Goal: Information Seeking & Learning: Learn about a topic

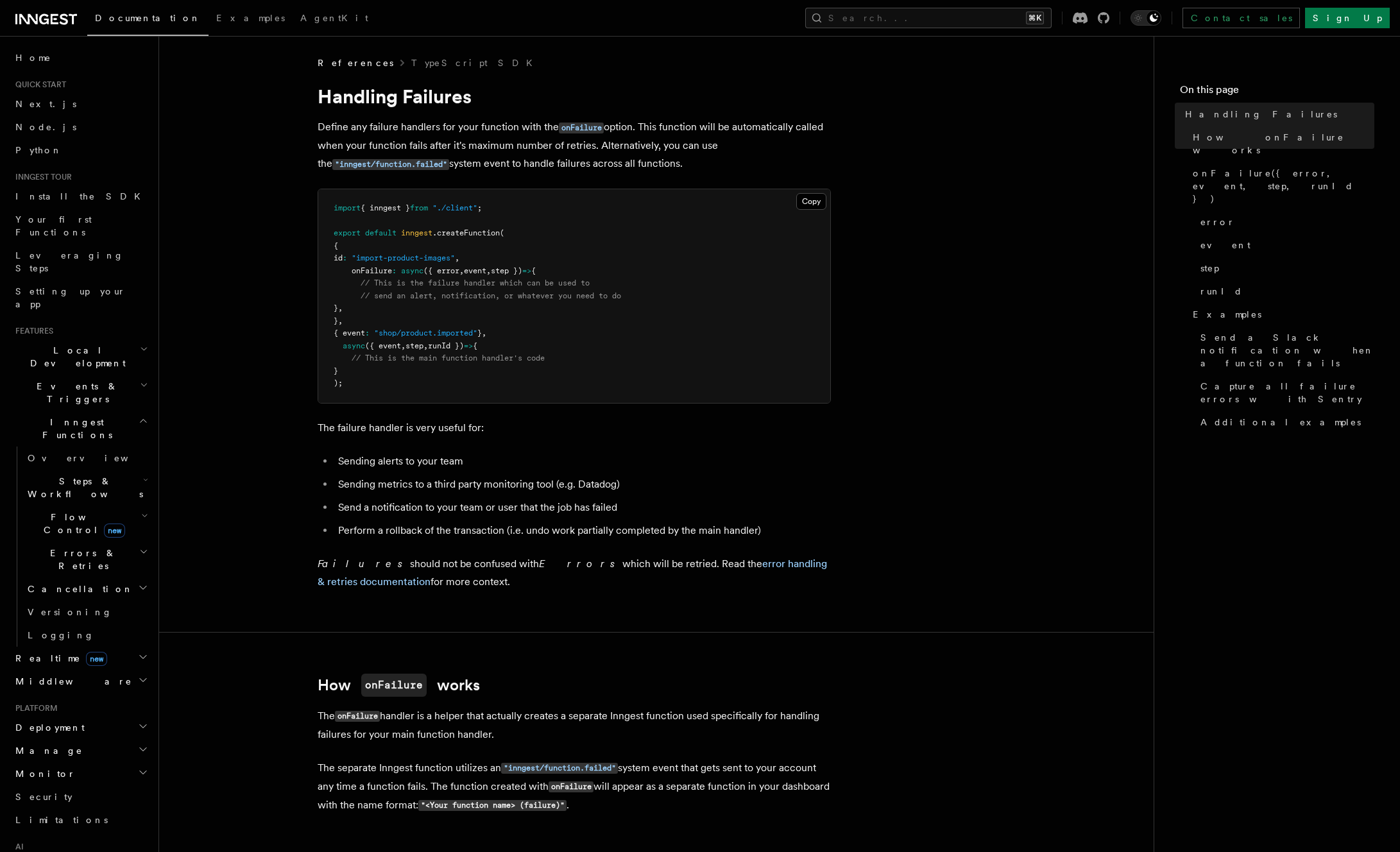
click at [762, 454] on li "Sending alerts to your team" at bounding box center [583, 461] width 497 height 18
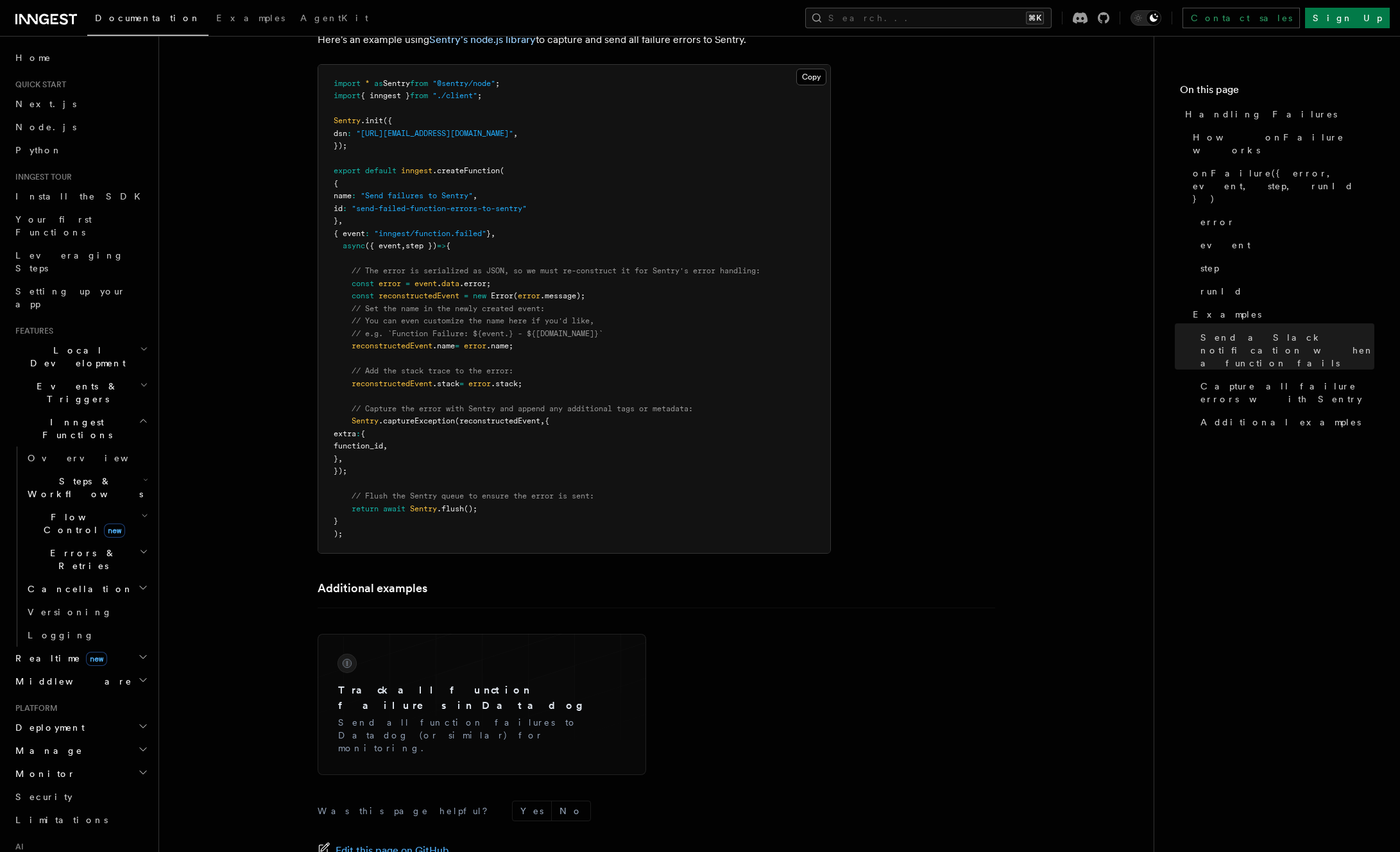
scroll to position [2104, 0]
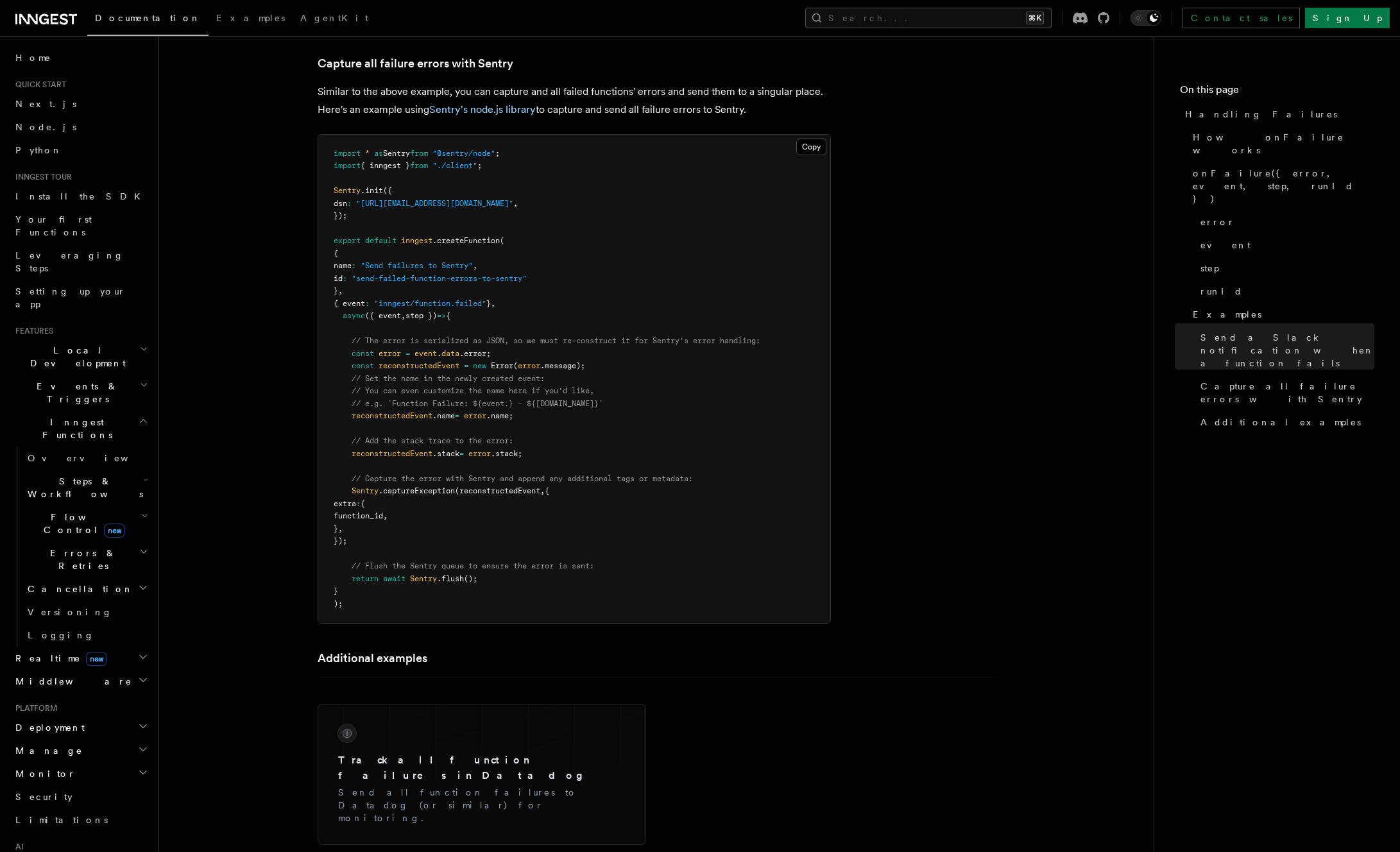
click at [485, 500] on pre "import * as Sentry from "@sentry/node" ; import { inngest } from "./client" ; S…" at bounding box center [575, 379] width 512 height 489
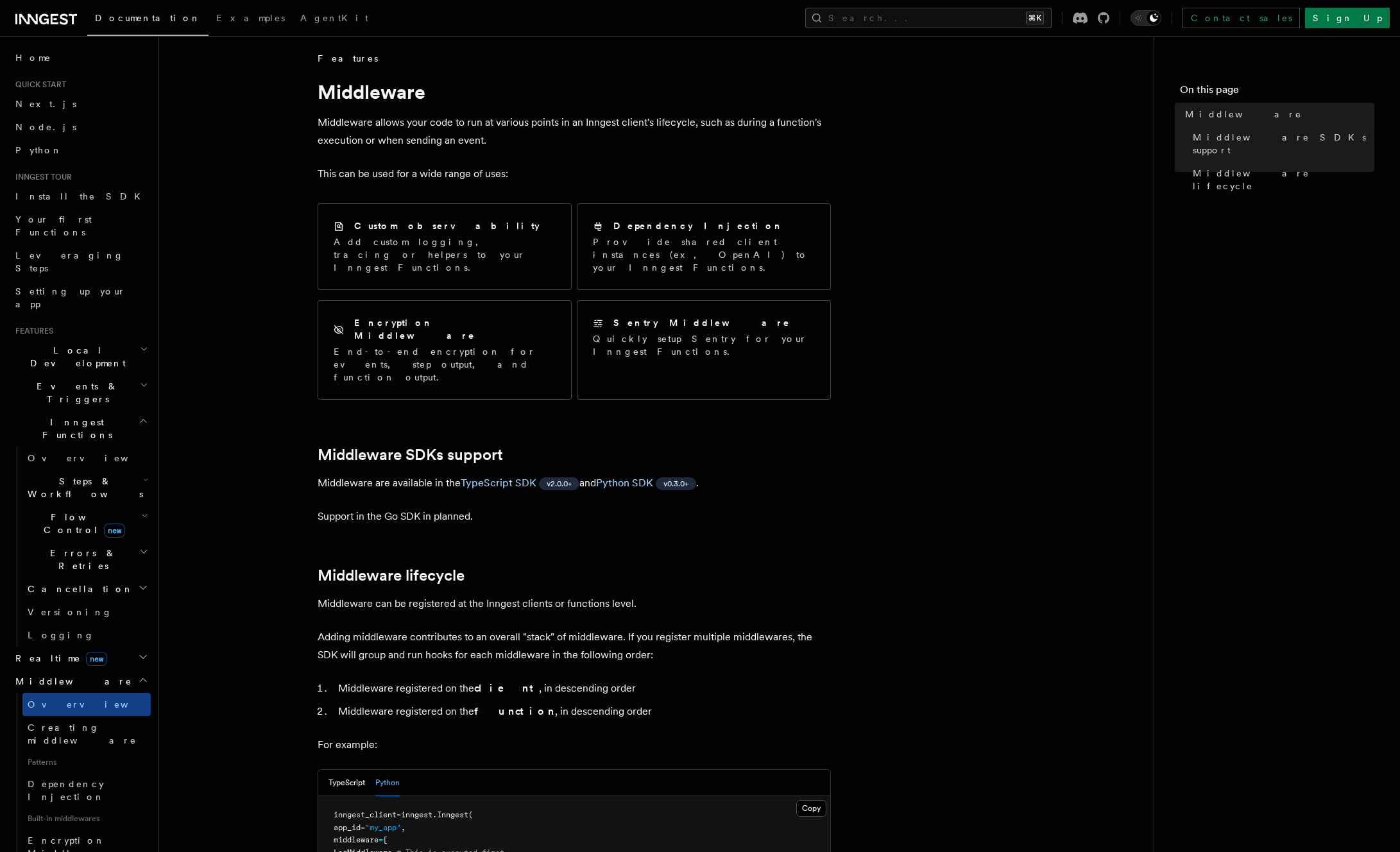
scroll to position [5, 0]
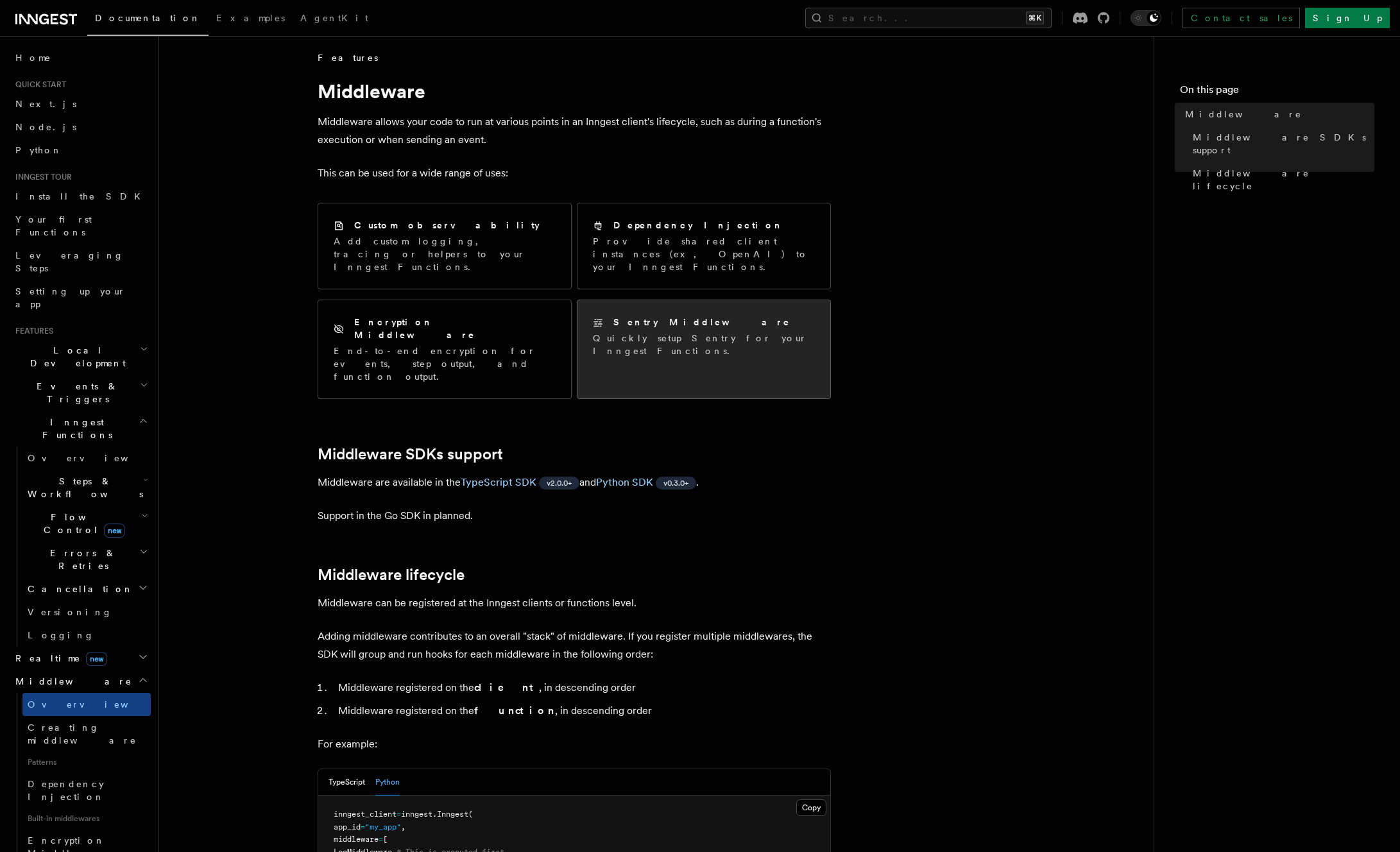
click at [698, 301] on div "Sentry Middleware Quickly setup Sentry for your Inngest Functions." at bounding box center [703, 337] width 253 height 73
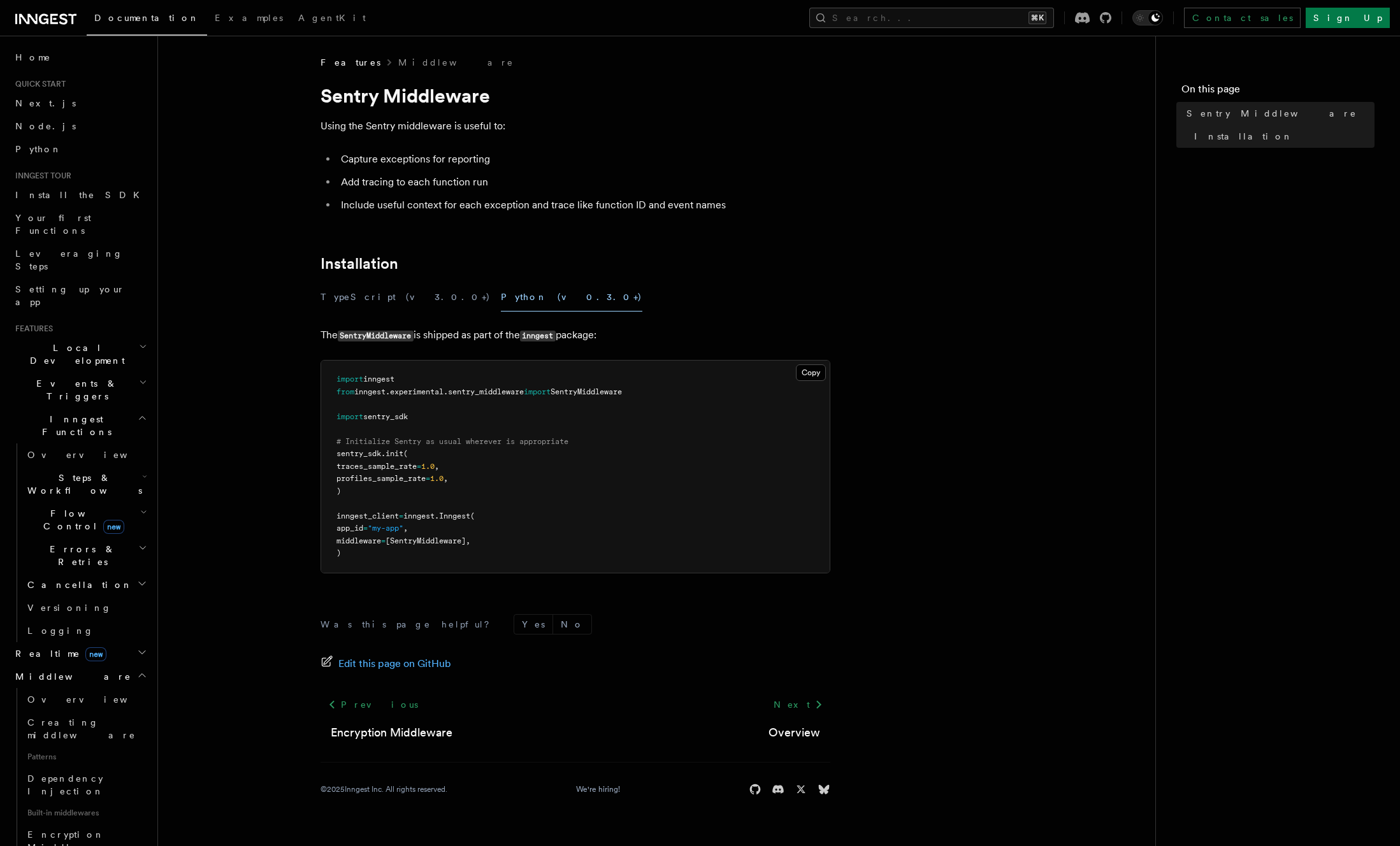
click at [501, 297] on button "Python (v0.3.0+)" at bounding box center [572, 297] width 141 height 28
click at [508, 519] on pre "import inngest from inngest . experimental . sentry_middleware import SentryMid…" at bounding box center [575, 467] width 509 height 212
click at [584, 463] on pre "import inngest from inngest . experimental . sentry_middleware import SentryMid…" at bounding box center [575, 467] width 509 height 212
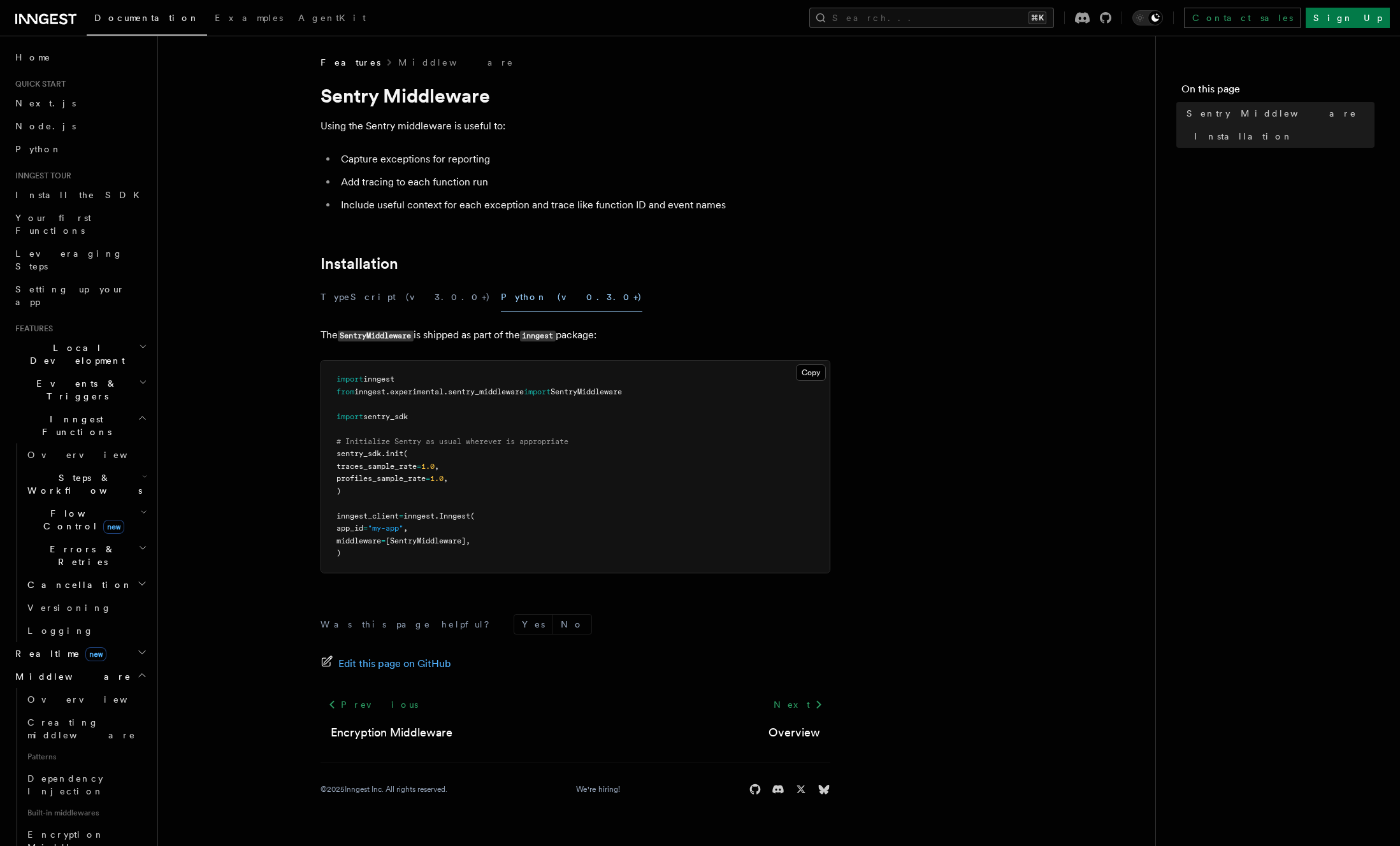
click at [523, 551] on pre "import inngest from inngest . experimental . sentry_middleware import SentryMid…" at bounding box center [575, 467] width 509 height 212
click at [528, 540] on pre "import inngest from inngest . experimental . sentry_middleware import SentryMid…" at bounding box center [575, 467] width 509 height 212
drag, startPoint x: 545, startPoint y: 555, endPoint x: 527, endPoint y: 494, distance: 63.6
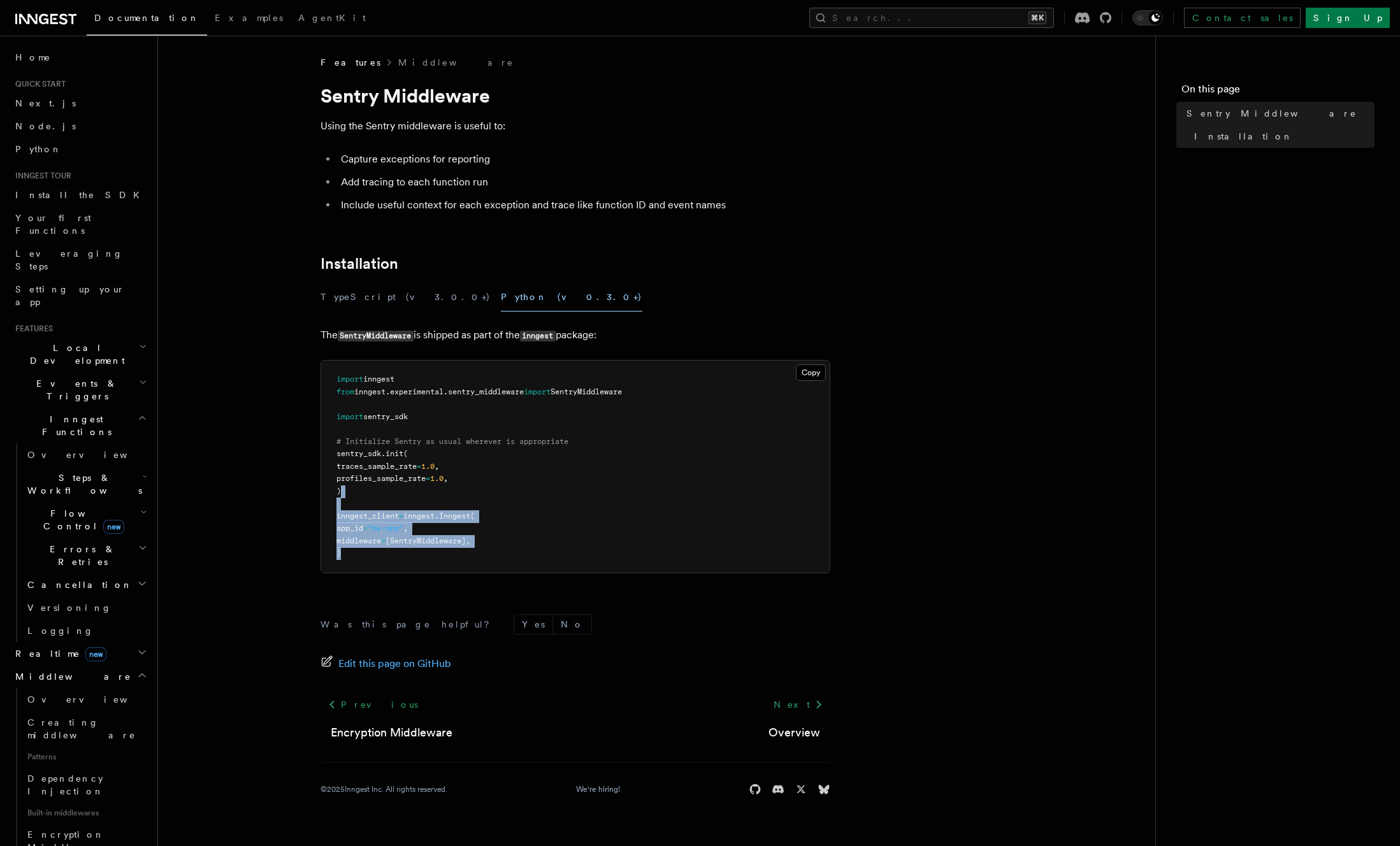
click at [527, 494] on pre "import inngest from inngest . experimental . sentry_middleware import SentryMid…" at bounding box center [575, 467] width 509 height 212
drag, startPoint x: 566, startPoint y: 552, endPoint x: 528, endPoint y: 496, distance: 67.7
click at [528, 497] on pre "import inngest from inngest . experimental . sentry_middleware import SentryMid…" at bounding box center [575, 467] width 509 height 212
click at [530, 498] on pre "import inngest from inngest . experimental . sentry_middleware import SentryMid…" at bounding box center [575, 467] width 509 height 212
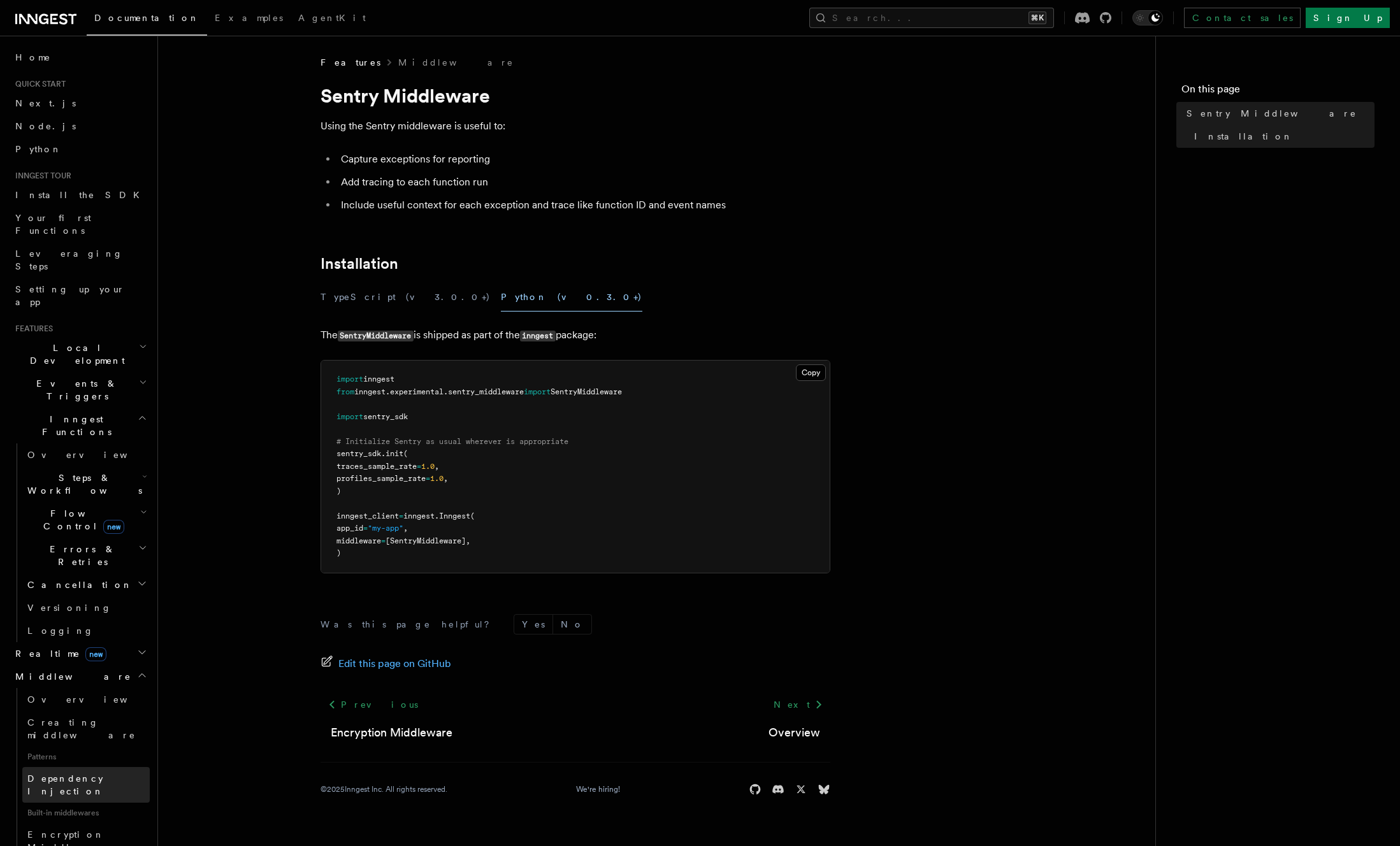
click at [116, 768] on link "Dependency Injection" at bounding box center [86, 785] width 128 height 35
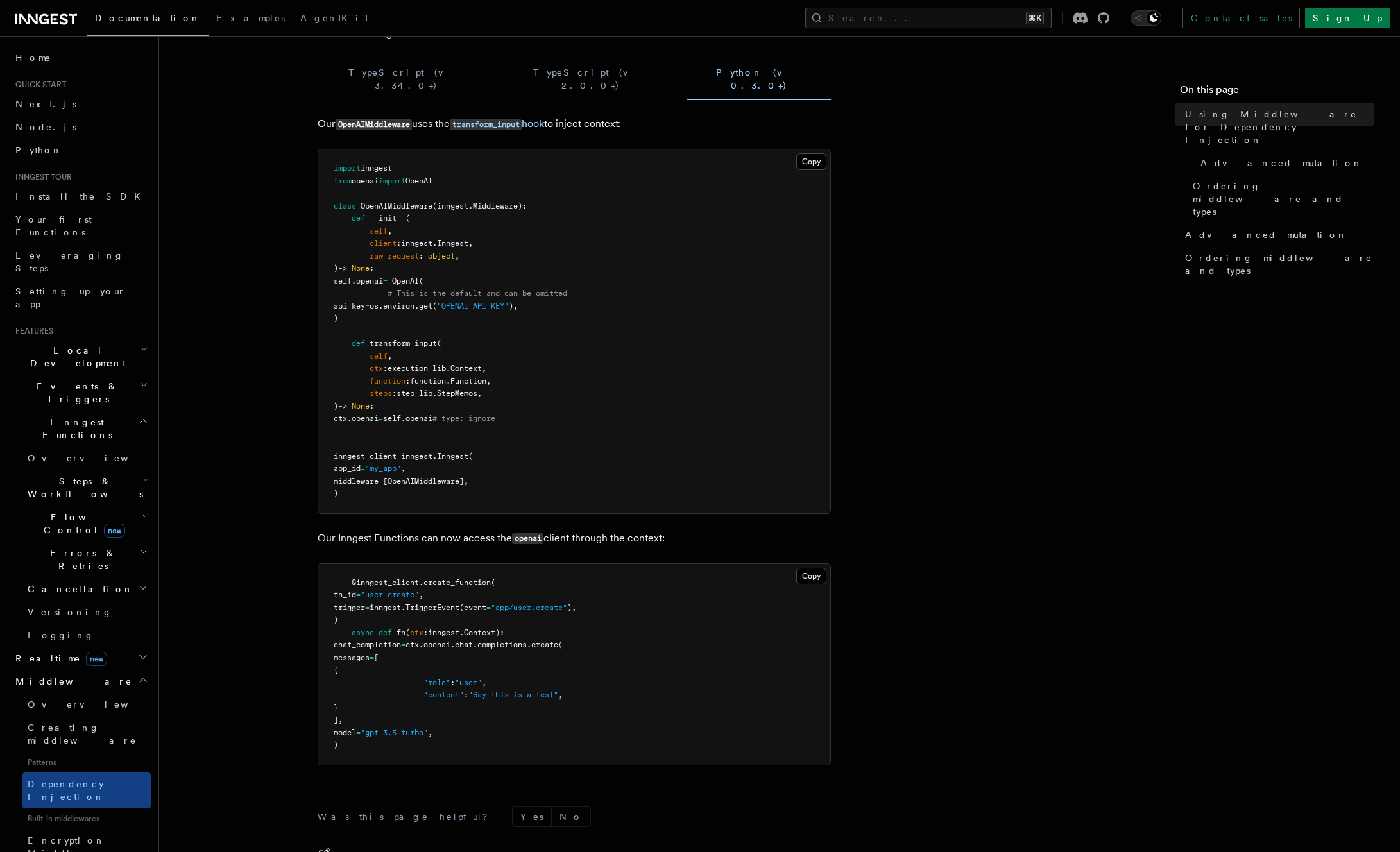
scroll to position [226, 0]
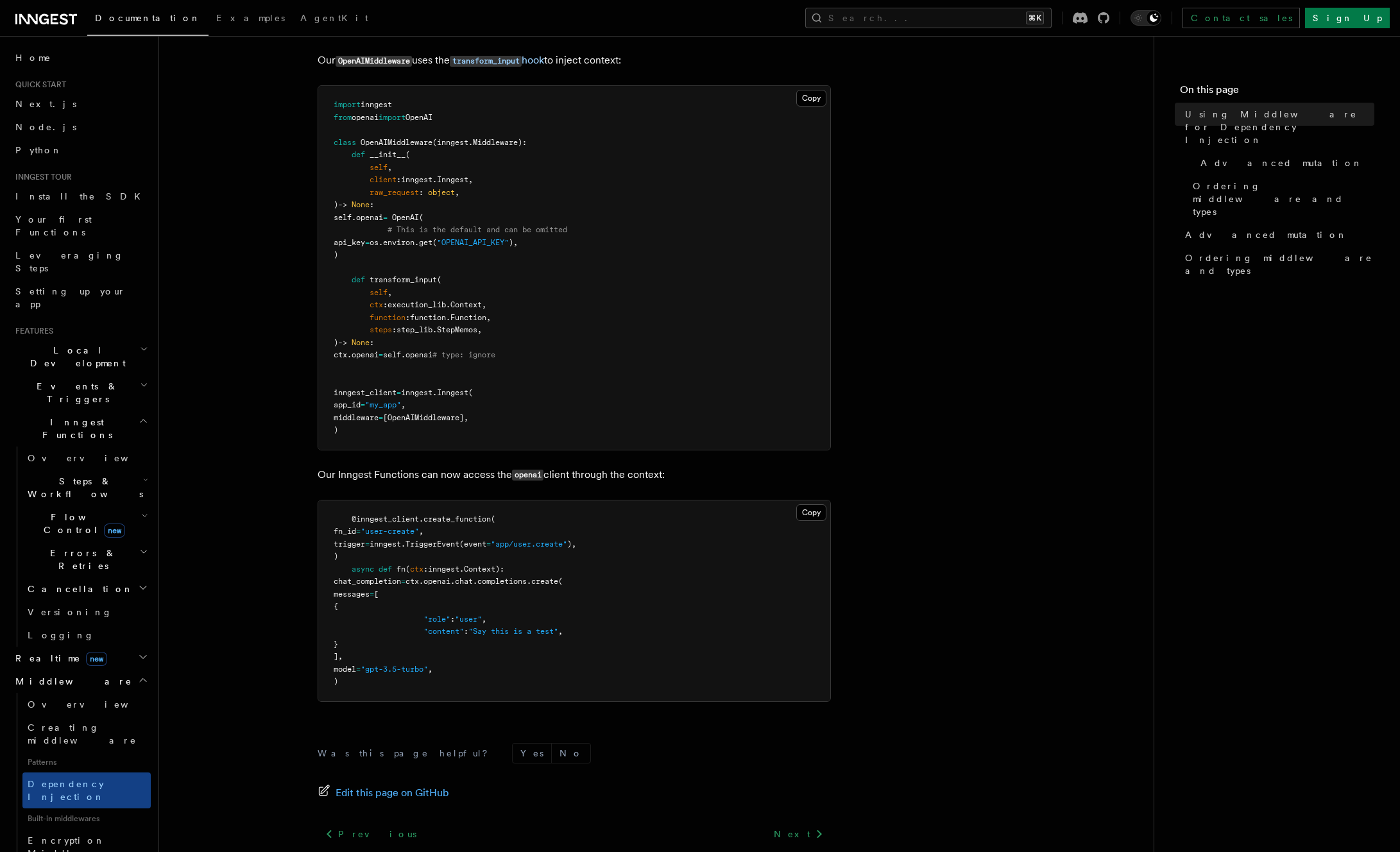
click at [618, 466] on p "Our Inngest Functions can now access the openai client through the context:" at bounding box center [574, 474] width 513 height 18
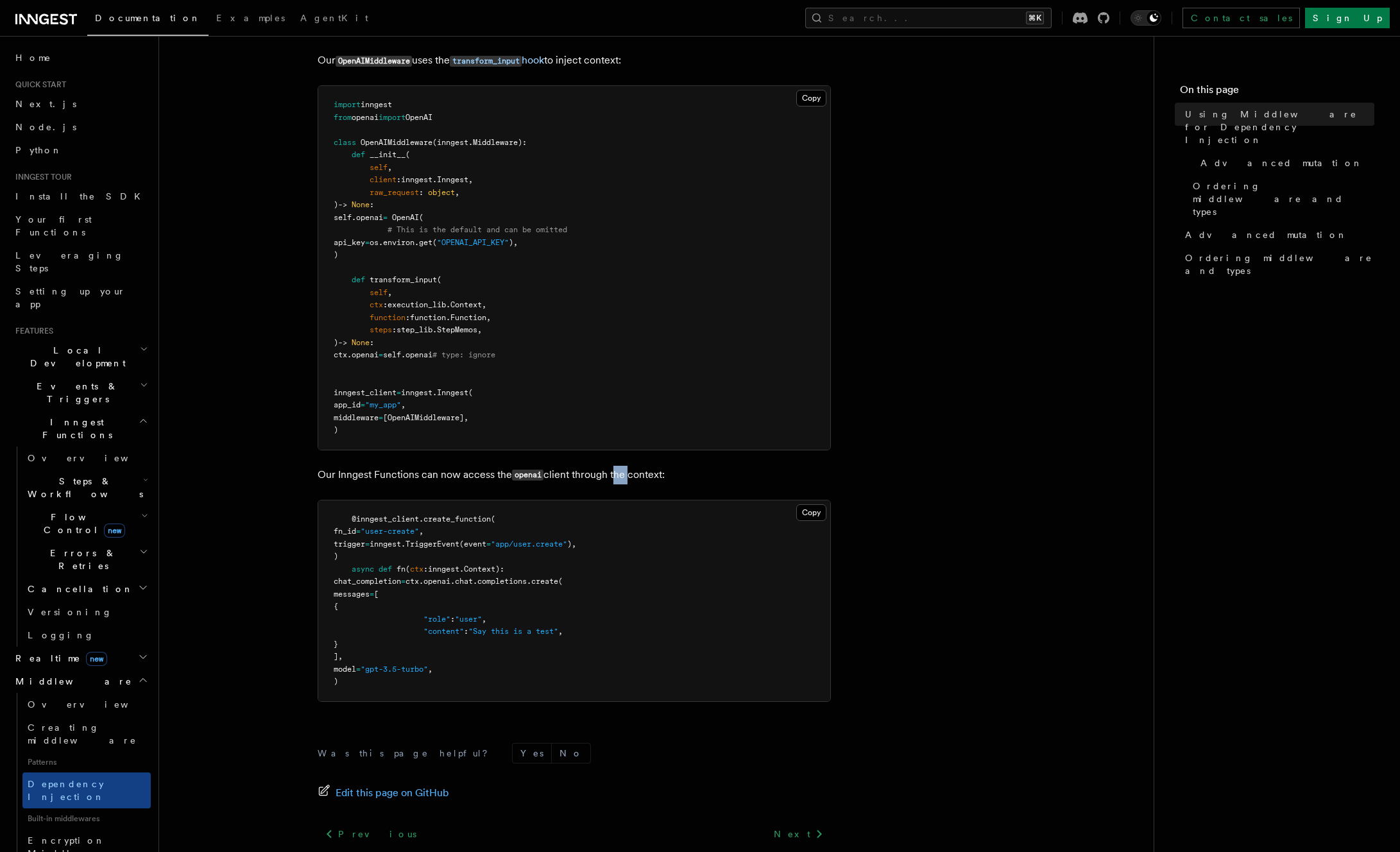
click at [618, 466] on p "Our Inngest Functions can now access the openai client through the context:" at bounding box center [574, 474] width 513 height 18
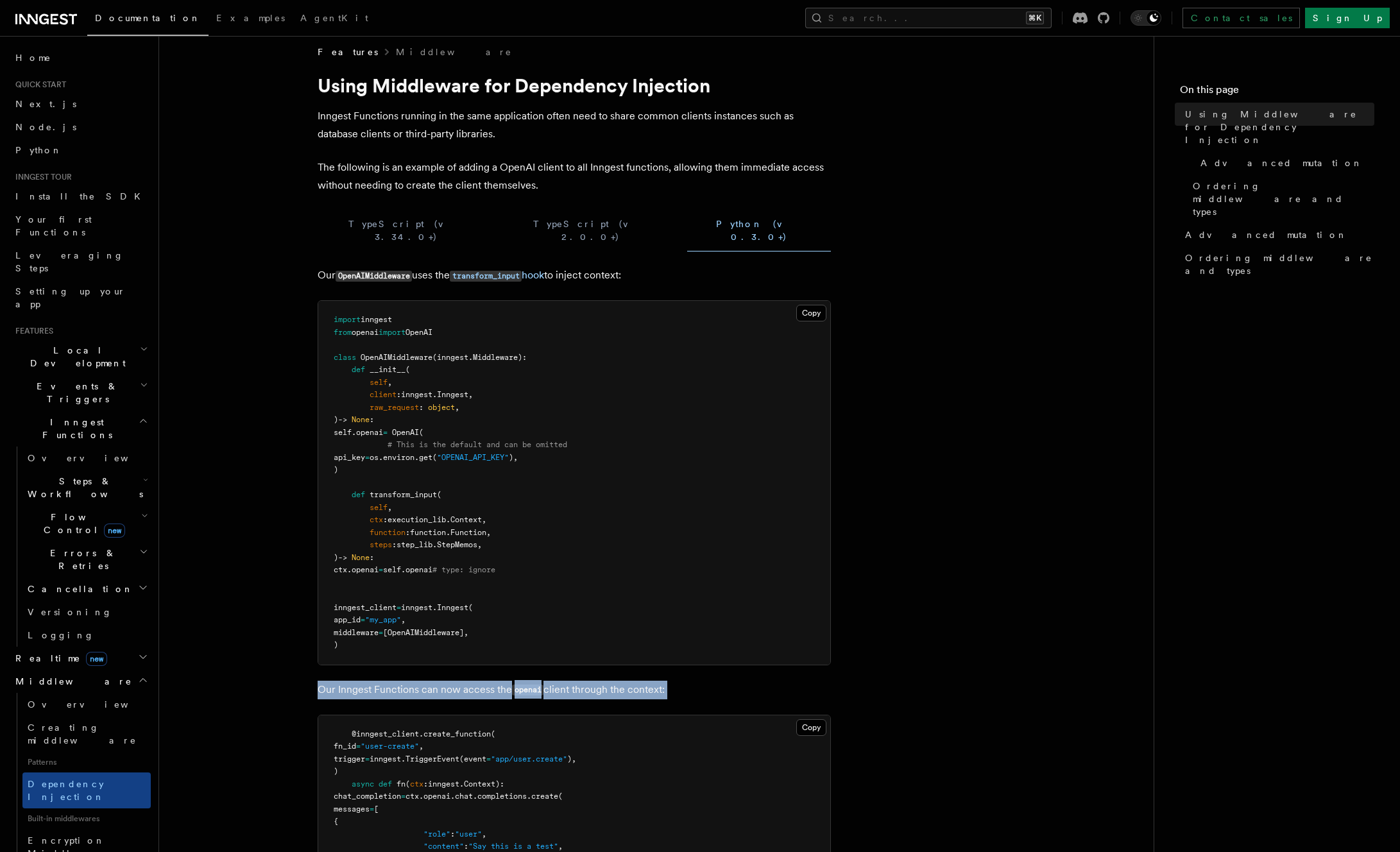
scroll to position [0, 0]
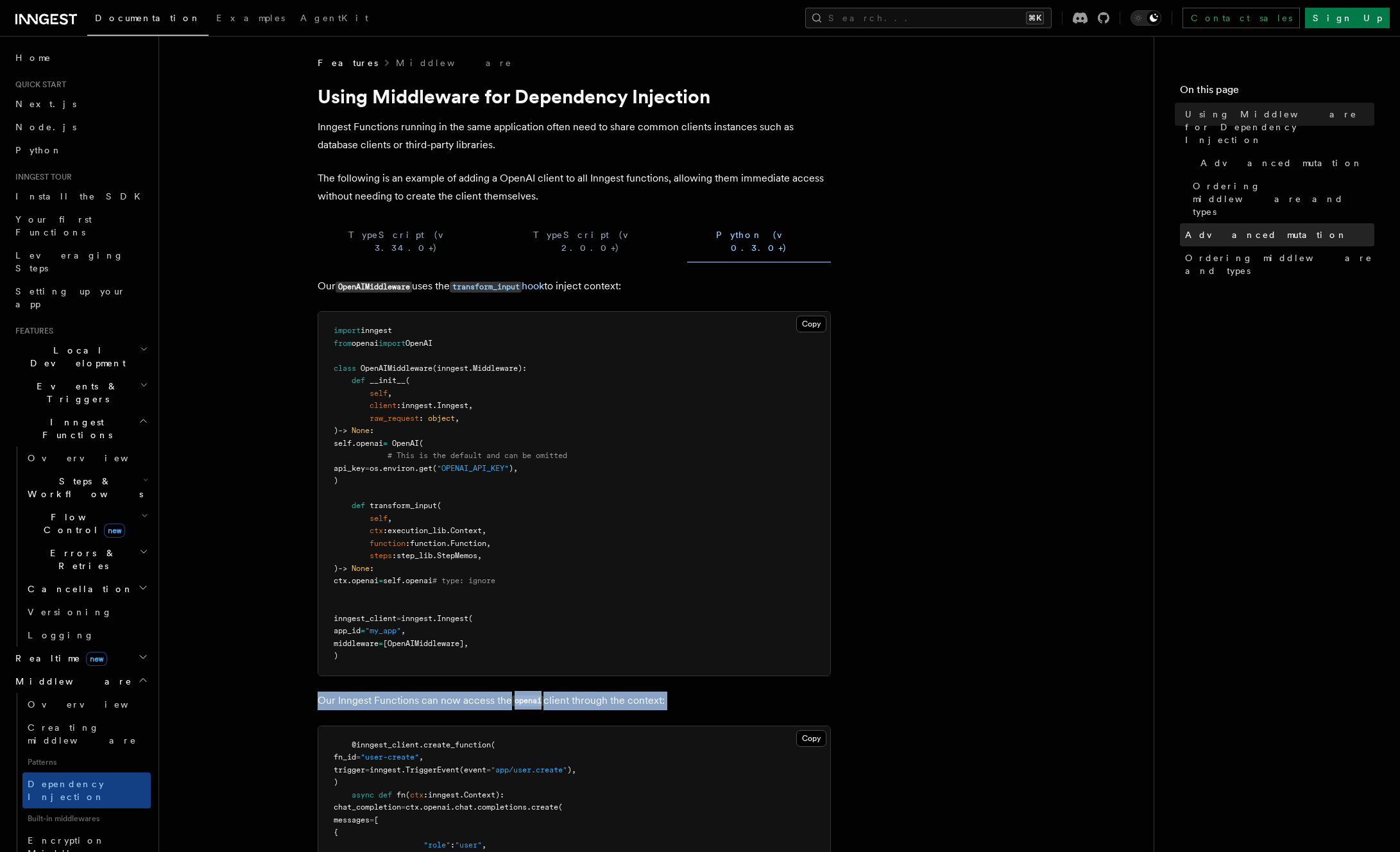
click at [1239, 228] on span "Advanced mutation" at bounding box center [1266, 234] width 162 height 13
click at [1290, 180] on span "Ordering middleware and types" at bounding box center [1284, 199] width 182 height 38
click at [1208, 228] on span "Advanced mutation" at bounding box center [1266, 234] width 162 height 13
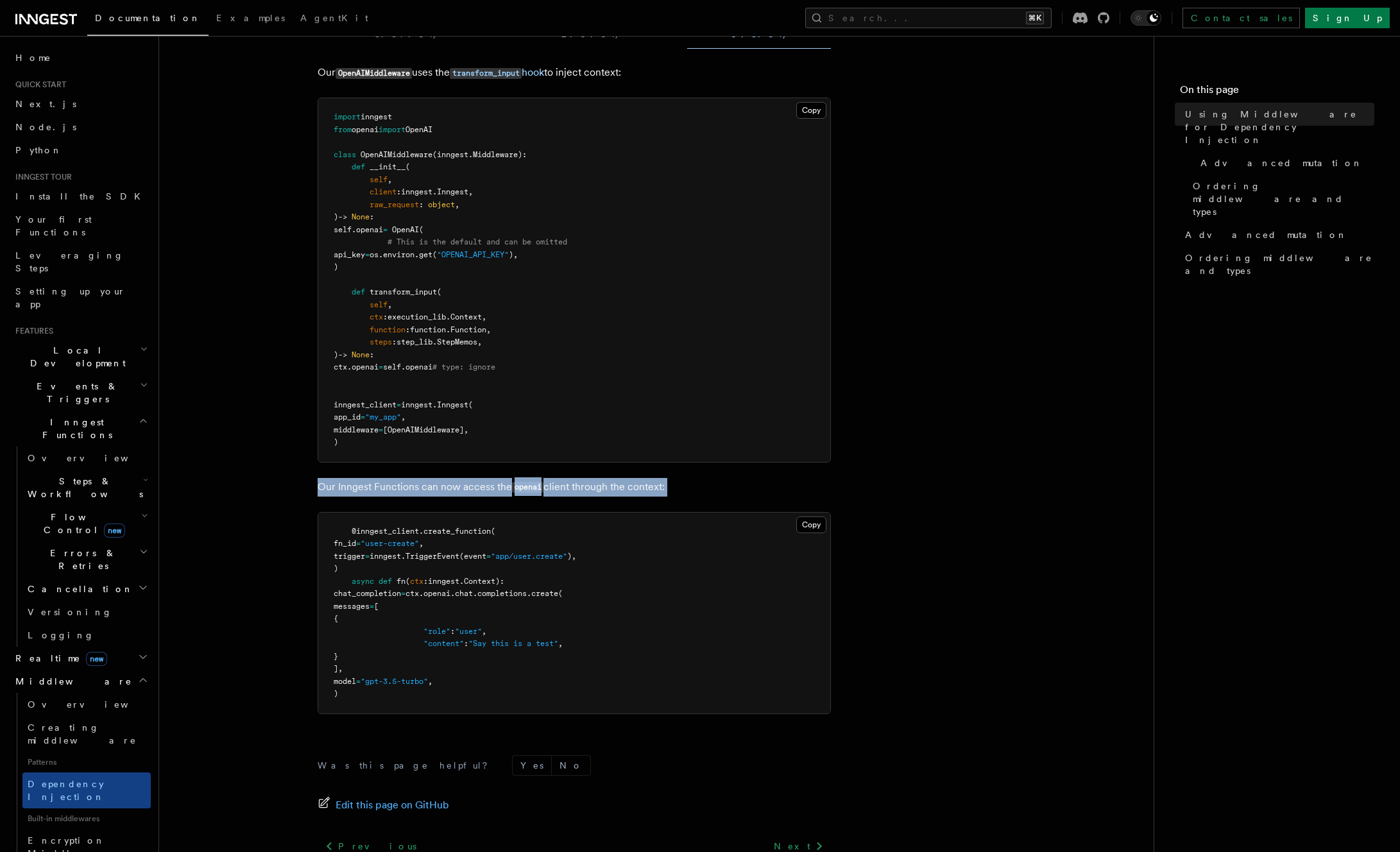
scroll to position [318, 0]
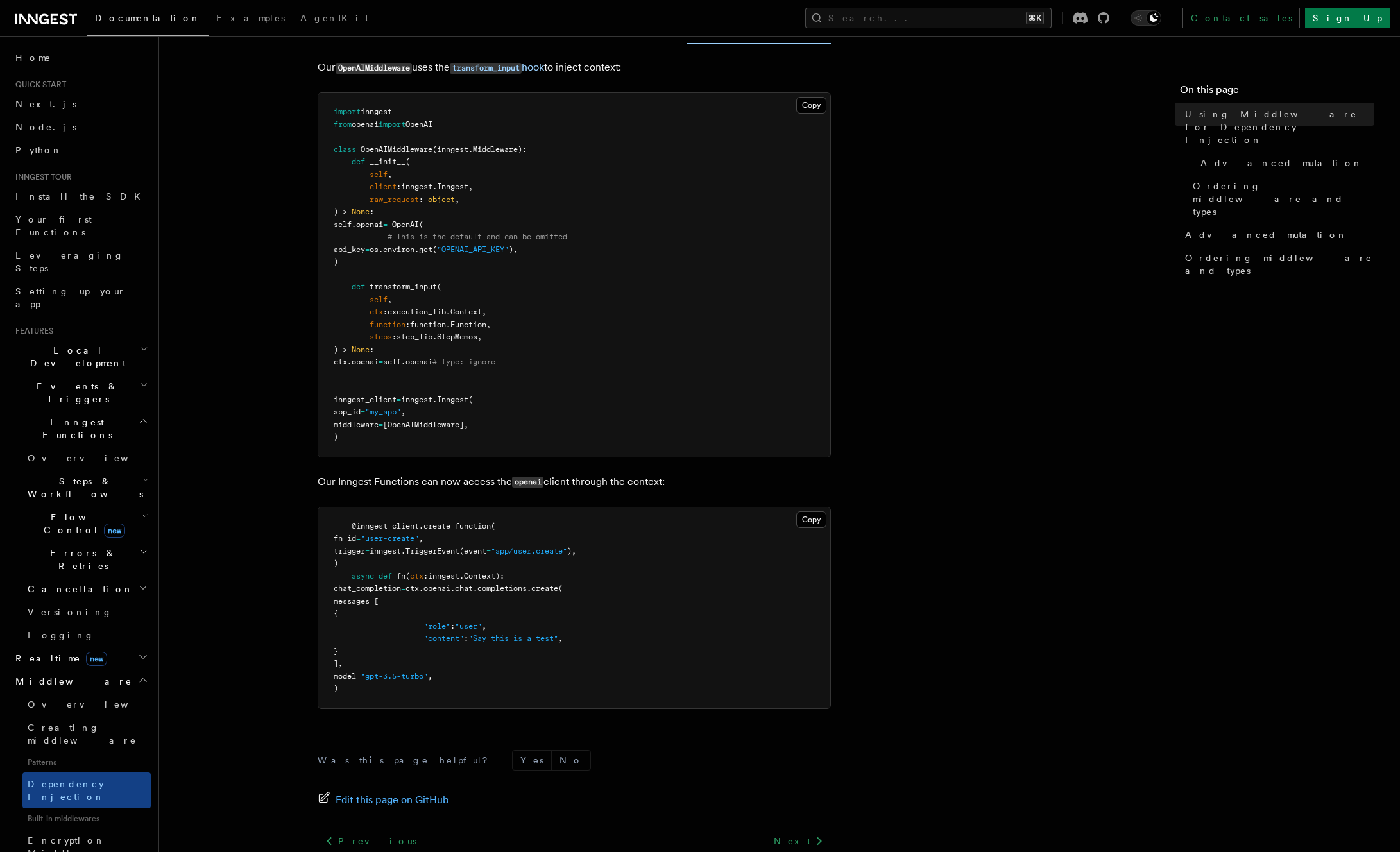
click at [740, 580] on pre "@inngest_client . create_function ( fn_id = "user-create" , trigger = inngest. …" at bounding box center [575, 608] width 512 height 201
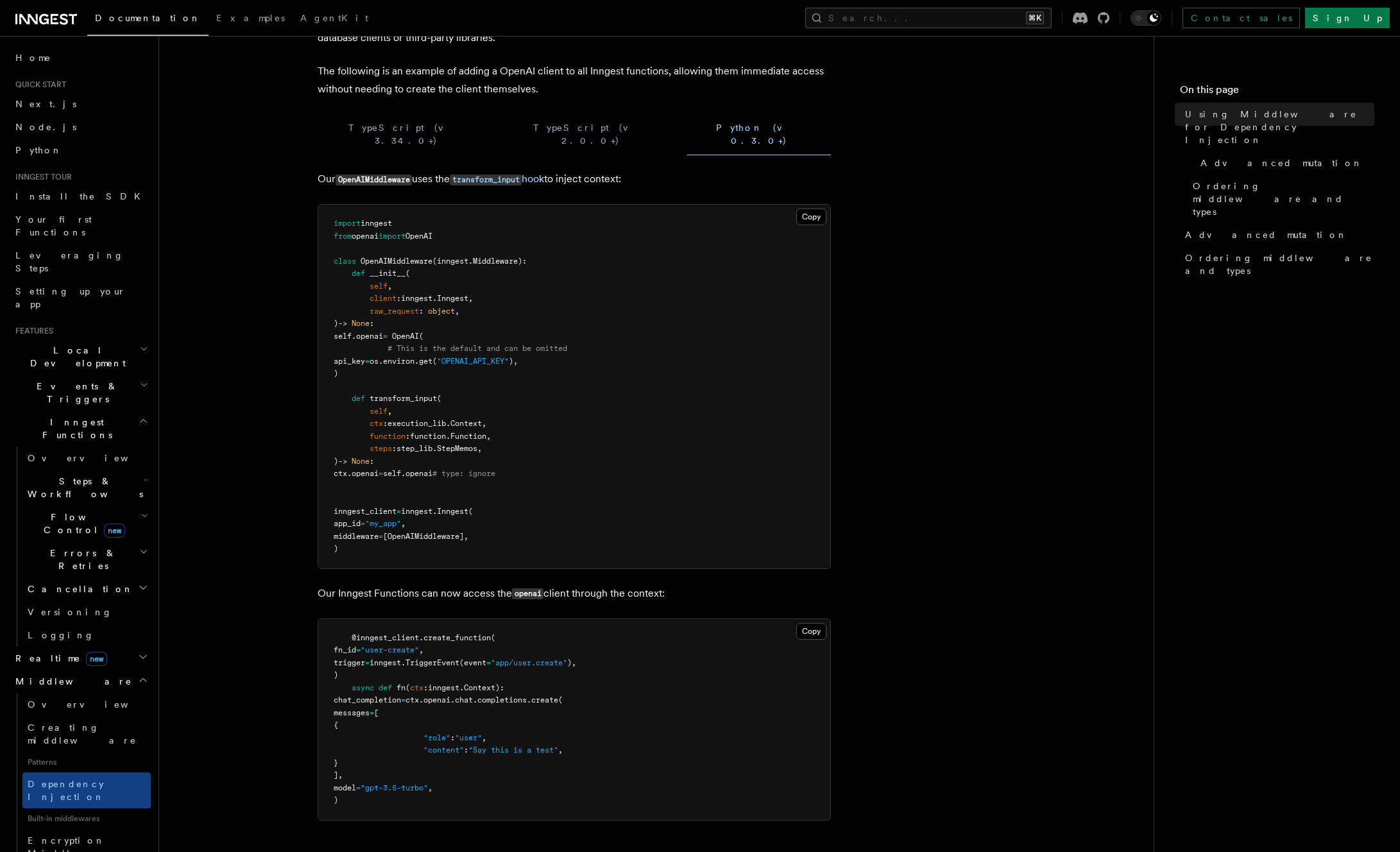
scroll to position [0, 0]
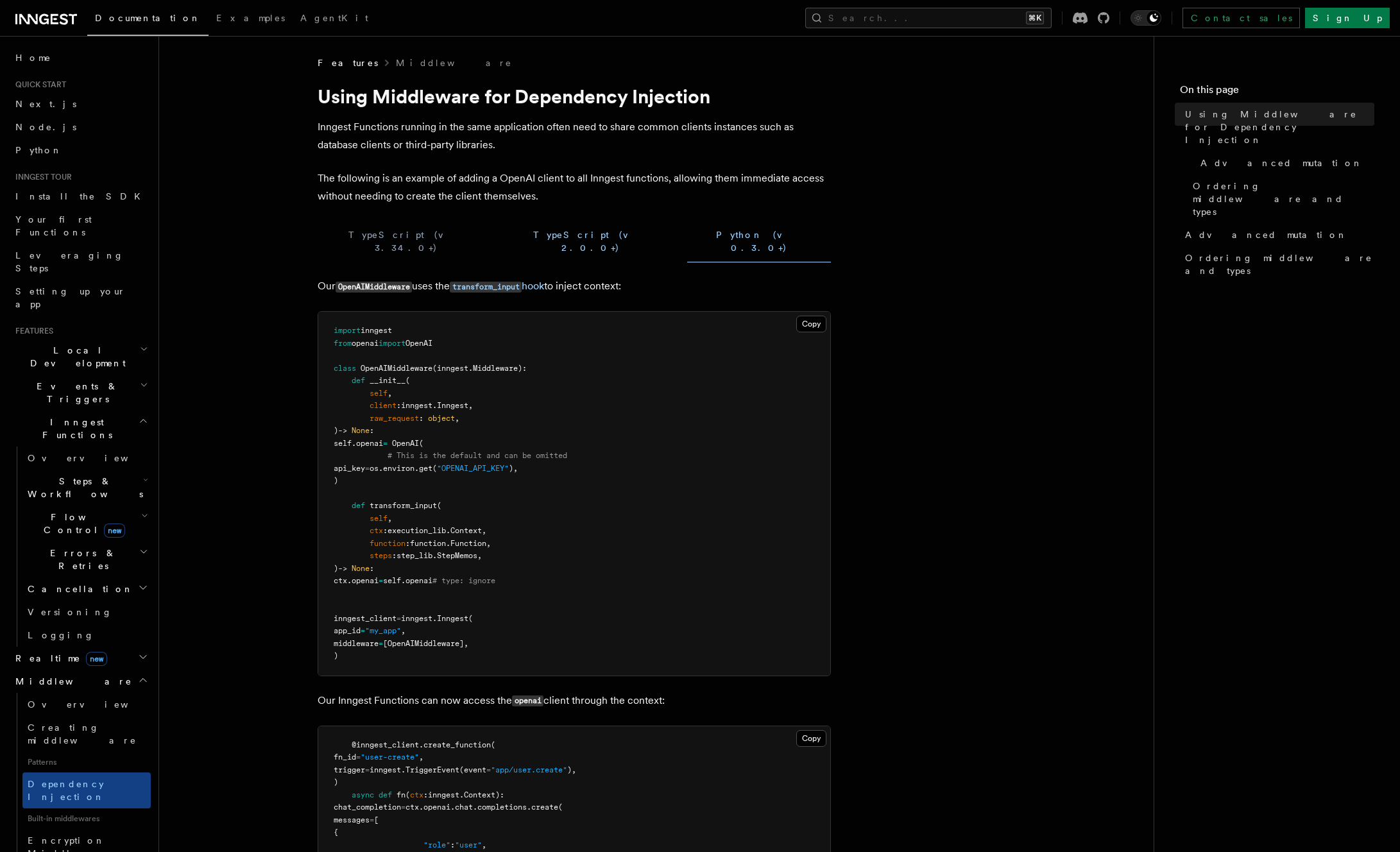
click at [505, 229] on button "TypeScript (v 2.0.0+)" at bounding box center [591, 241] width 173 height 42
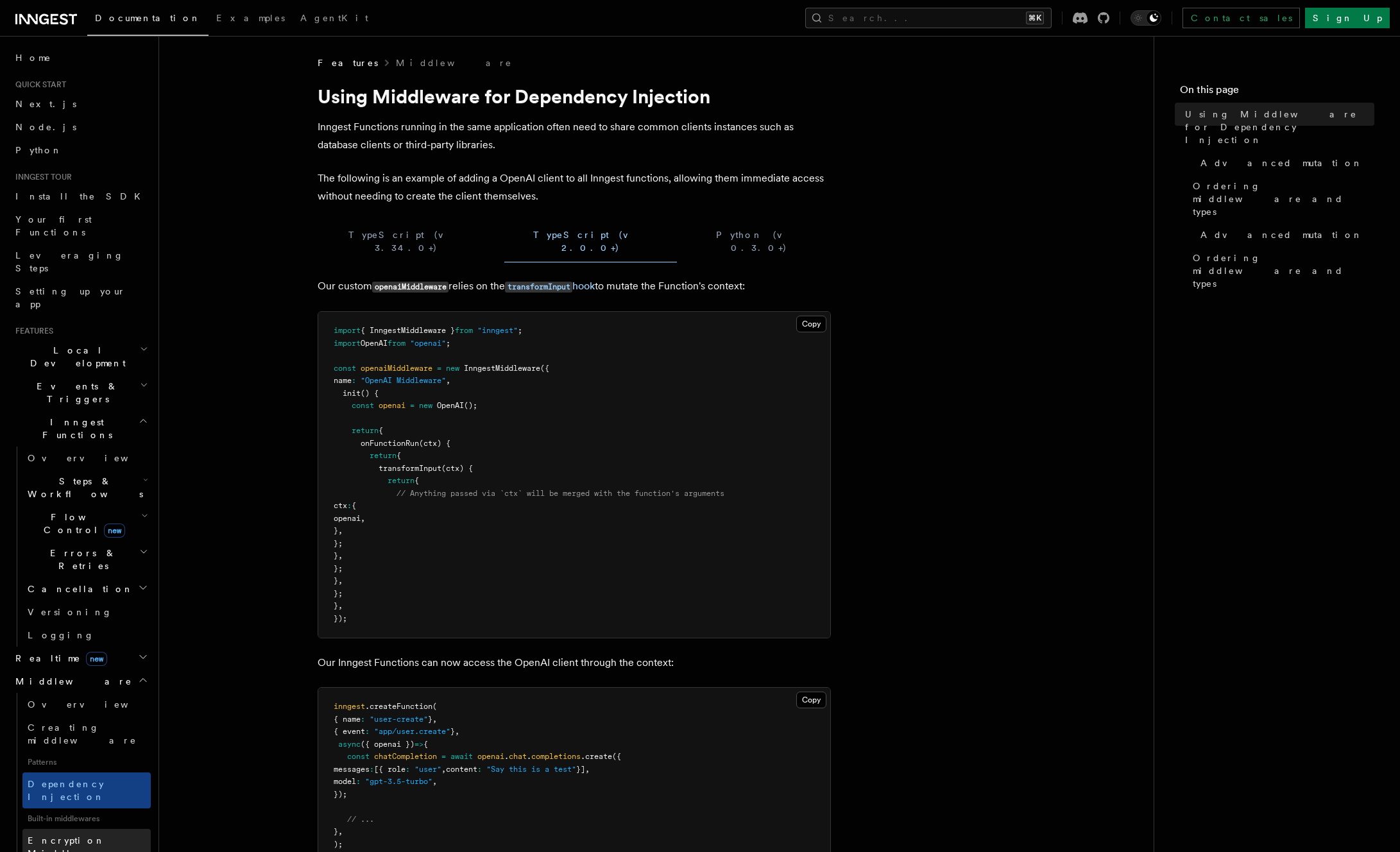
click at [96, 835] on span "Encryption Middleware" at bounding box center [86, 847] width 116 height 23
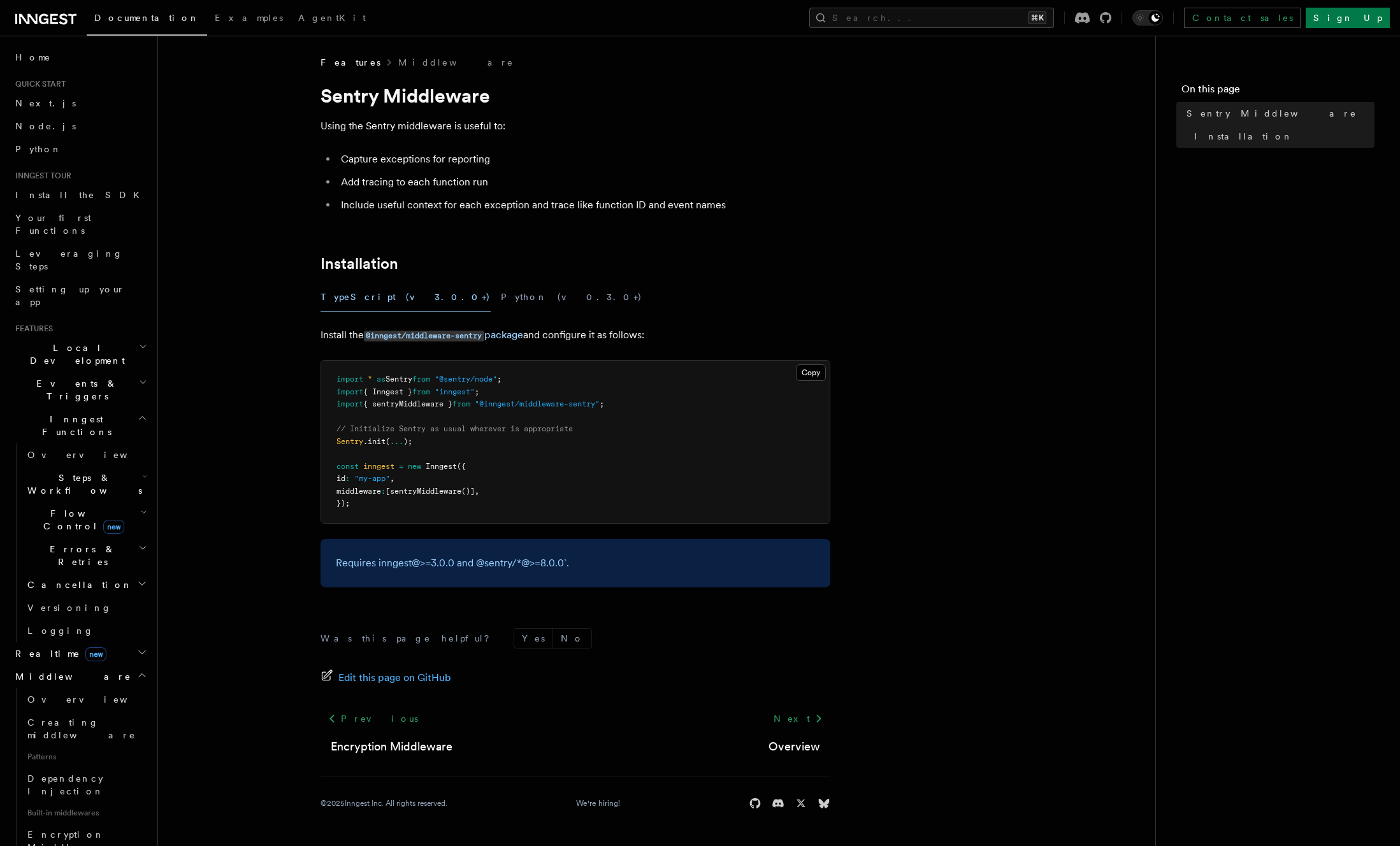
click at [122, 502] on h2 "Flow Control new" at bounding box center [86, 519] width 128 height 35
click at [117, 538] on link "Overview" at bounding box center [92, 549] width 116 height 23
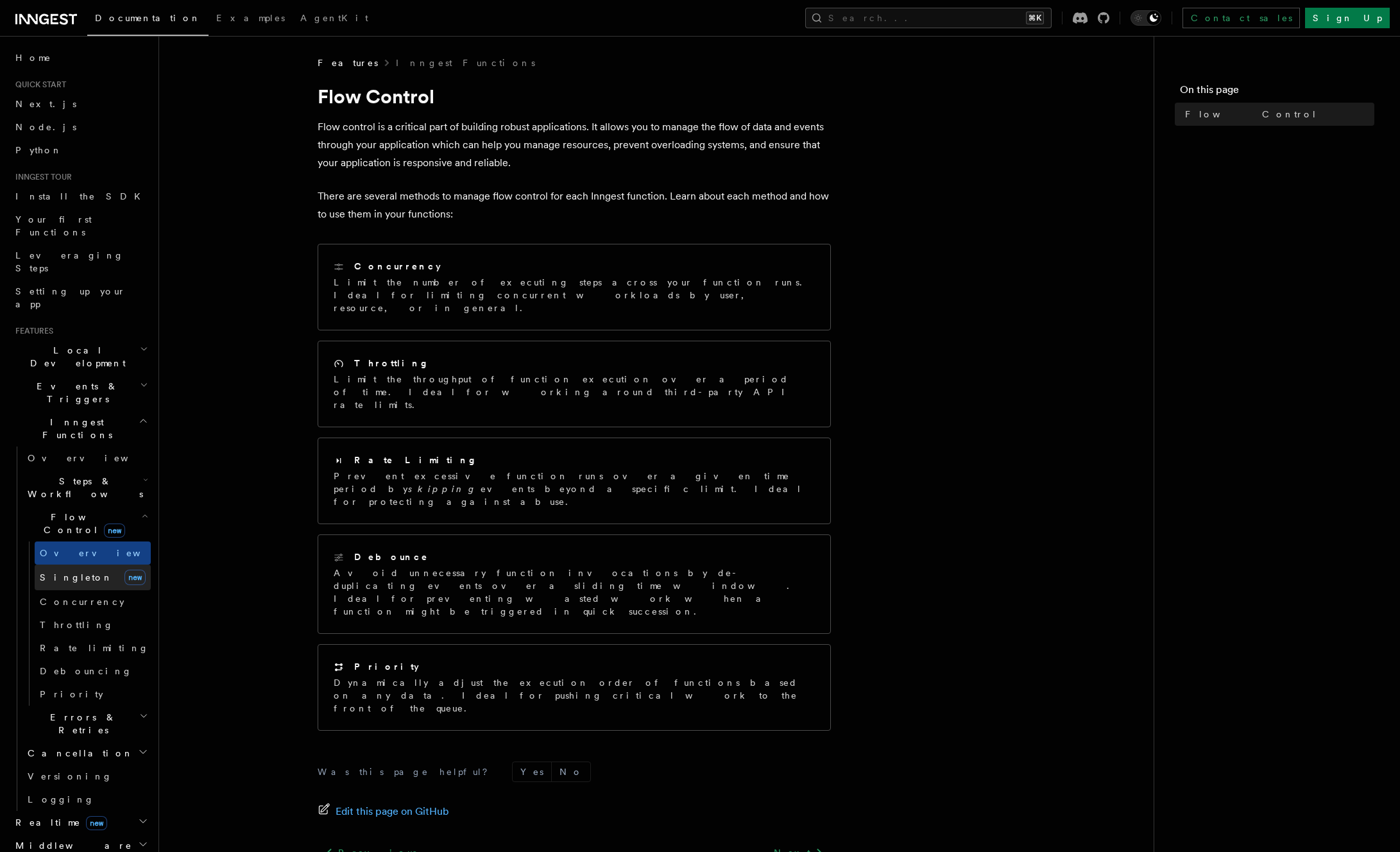
click at [95, 565] on link "Singleton new" at bounding box center [93, 578] width 116 height 26
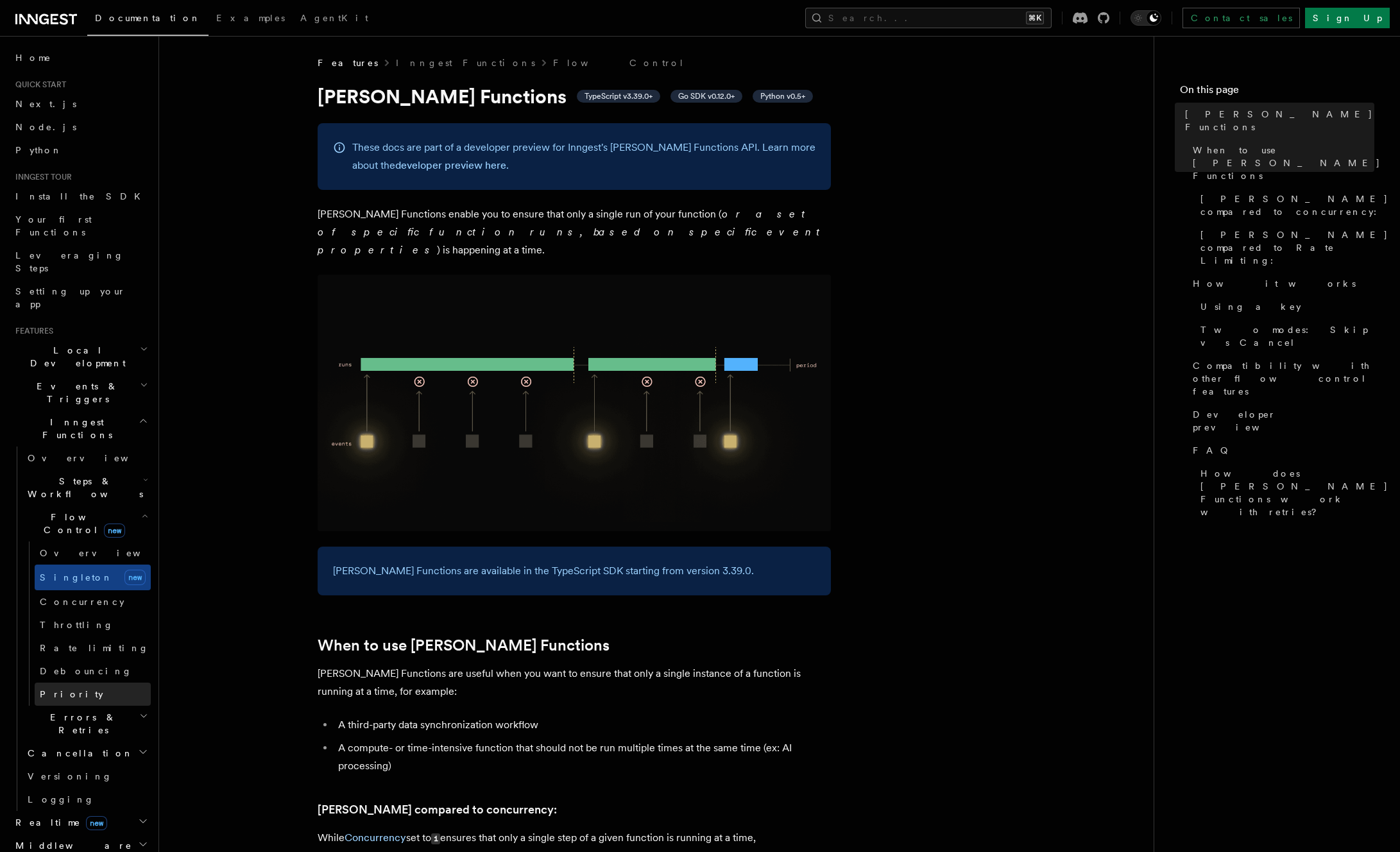
click at [85, 683] on link "Priority" at bounding box center [93, 694] width 116 height 23
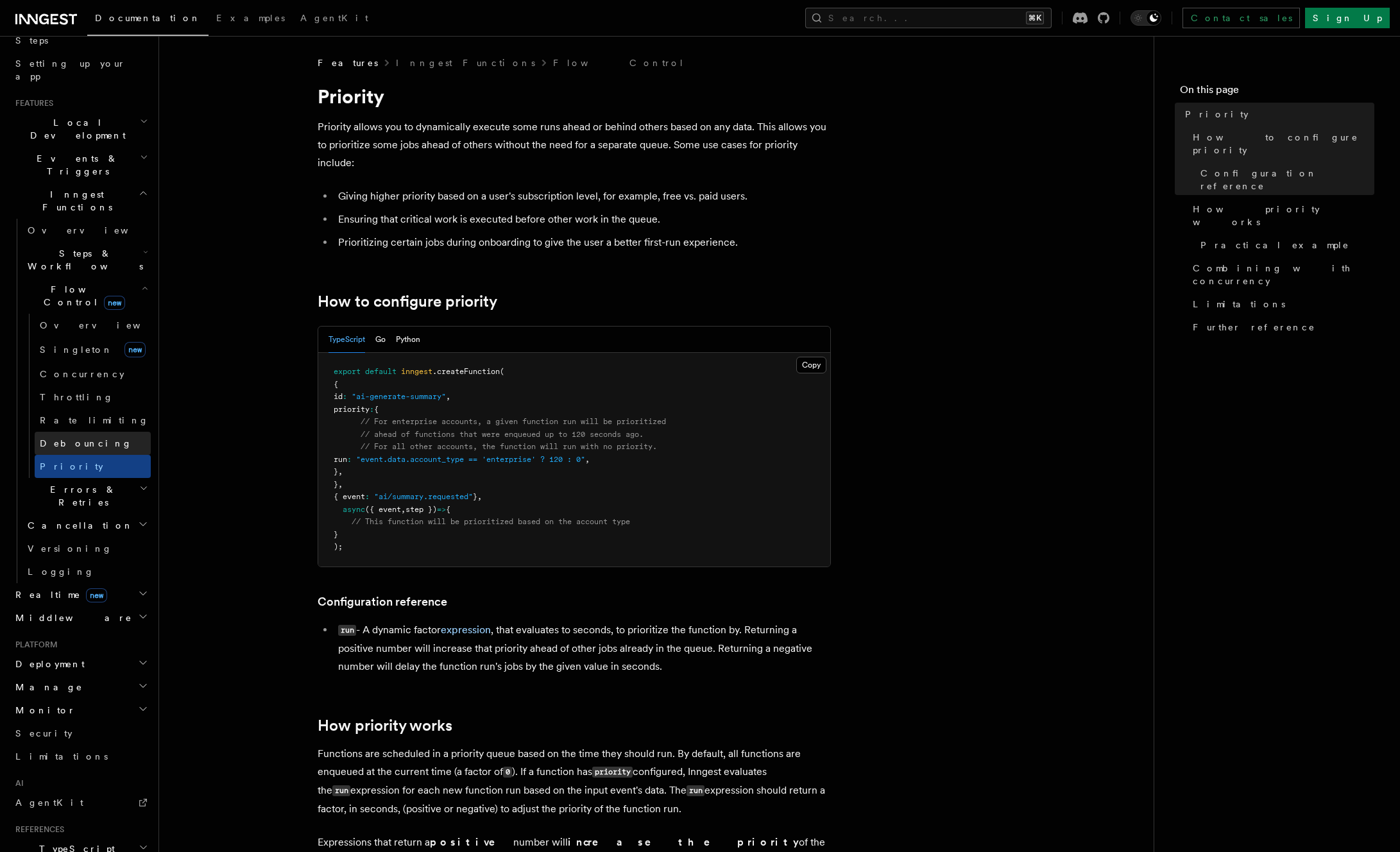
scroll to position [228, 0]
click at [91, 583] on h2 "Realtime new" at bounding box center [81, 594] width 141 height 23
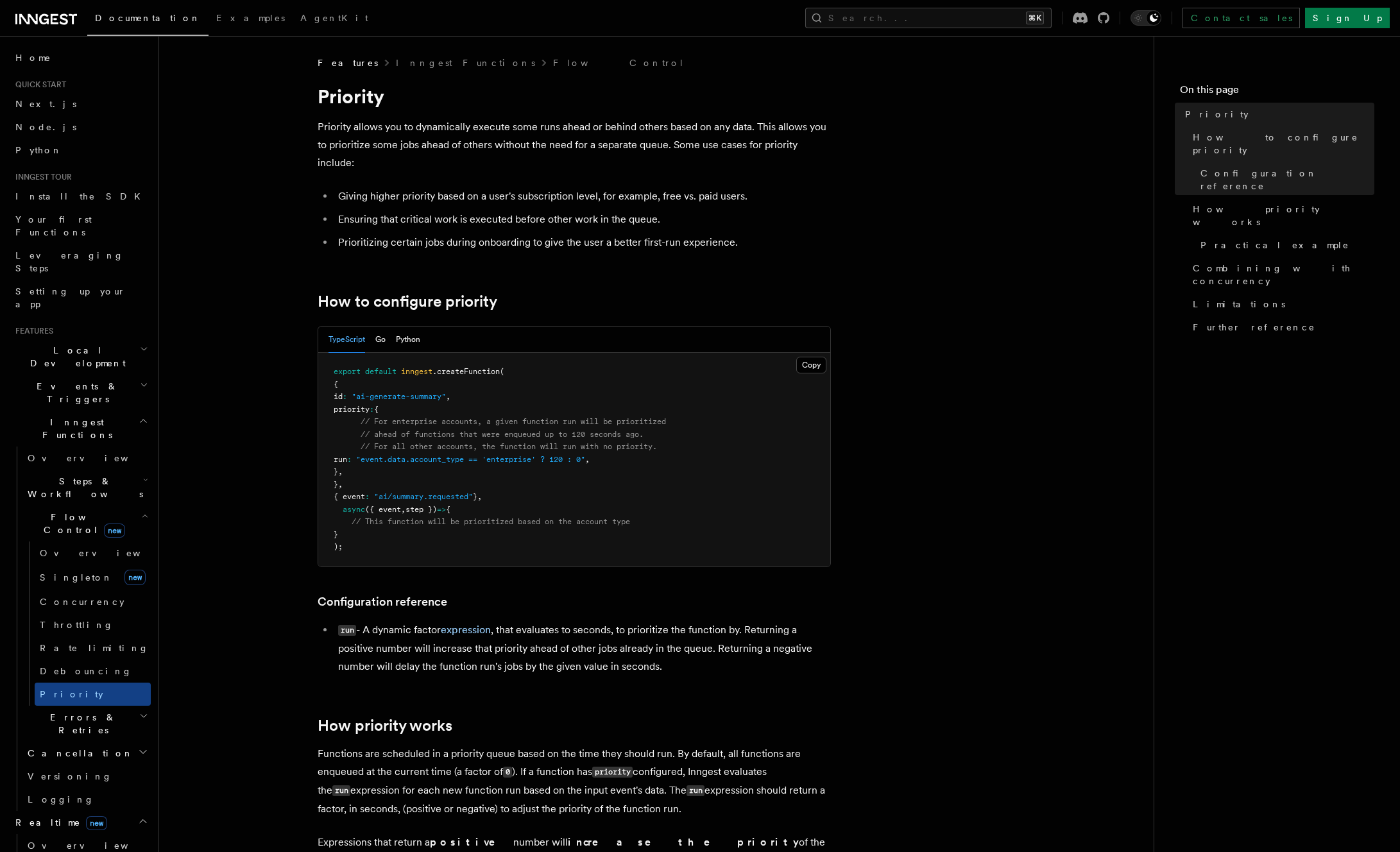
click at [829, 349] on div "TypeScript Go Python" at bounding box center [575, 340] width 512 height 26
